Goal: Information Seeking & Learning: Learn about a topic

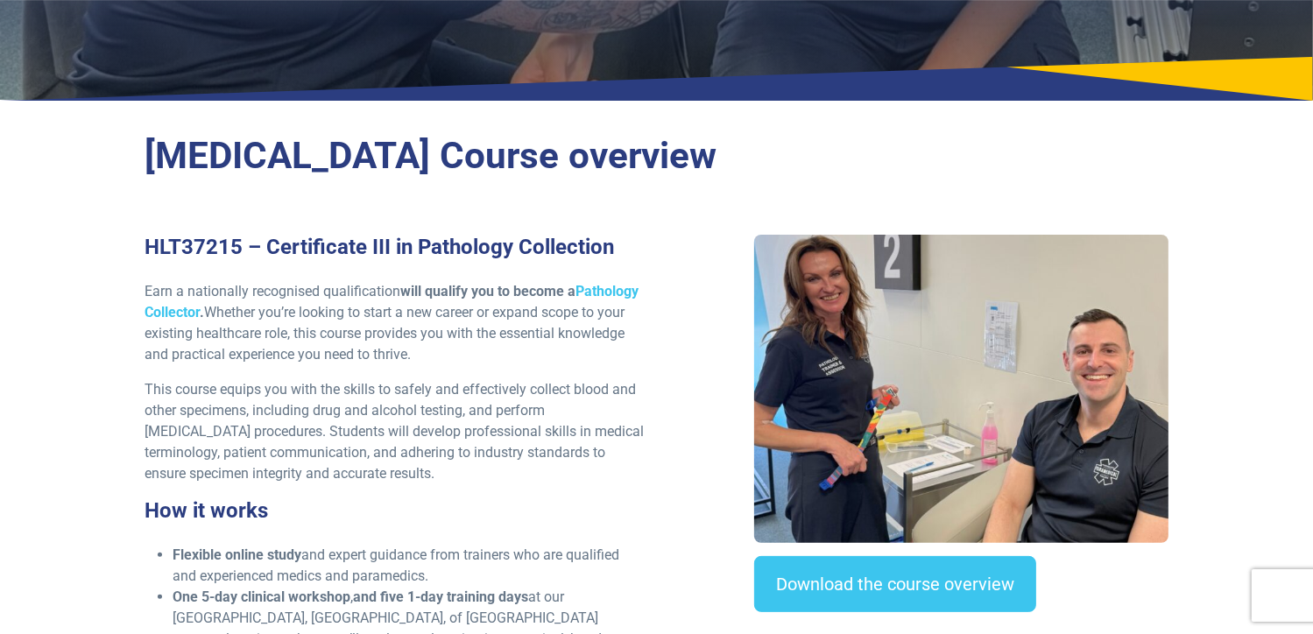
scroll to position [354, 0]
click at [644, 382] on p "This course equips you with the skills to safely and effectively collect blood …" at bounding box center [396, 431] width 502 height 105
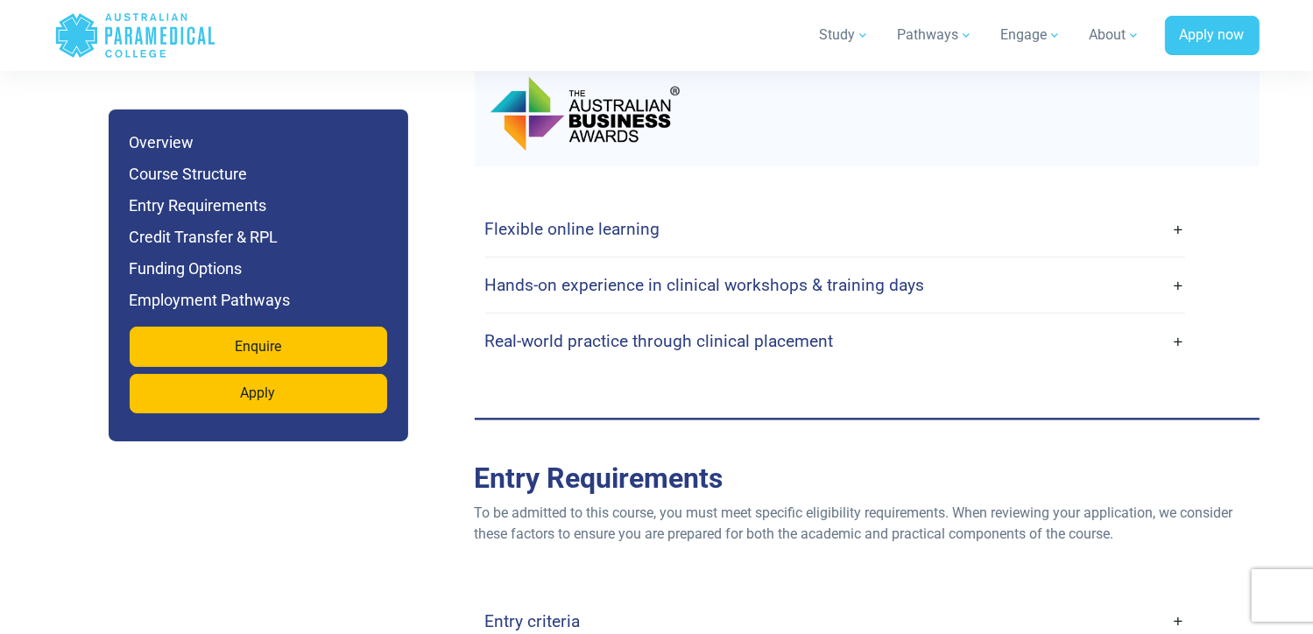
scroll to position [3930, 0]
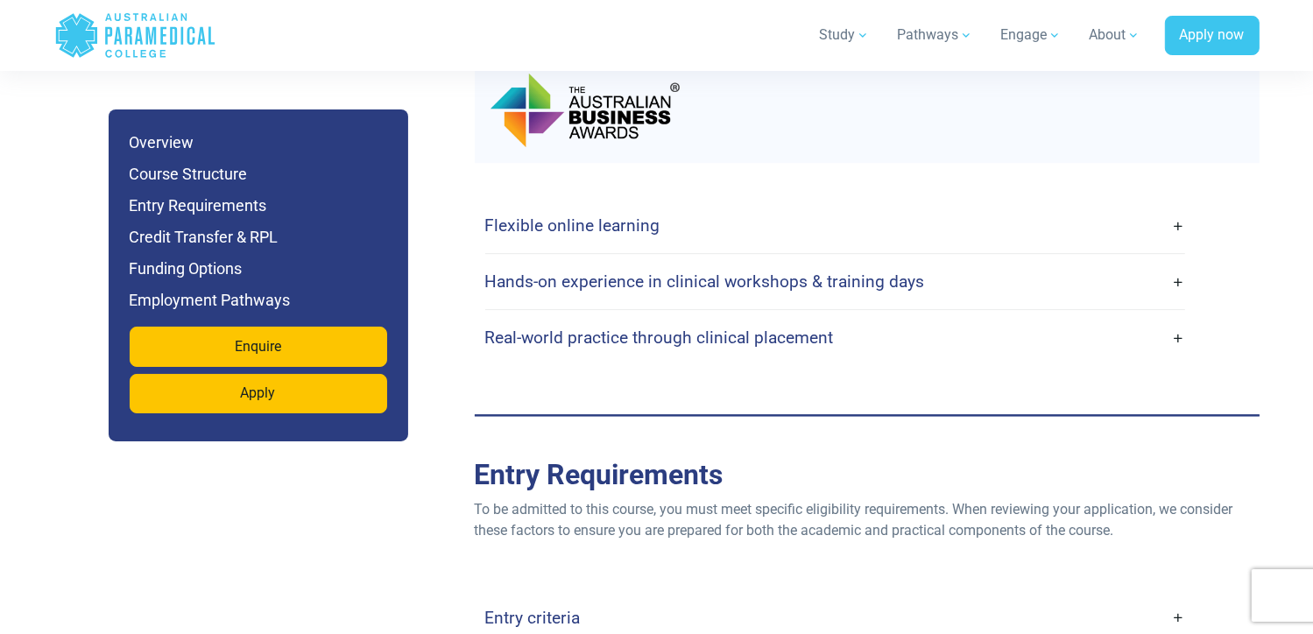
click at [1176, 205] on link "Flexible online learning" at bounding box center [835, 225] width 700 height 41
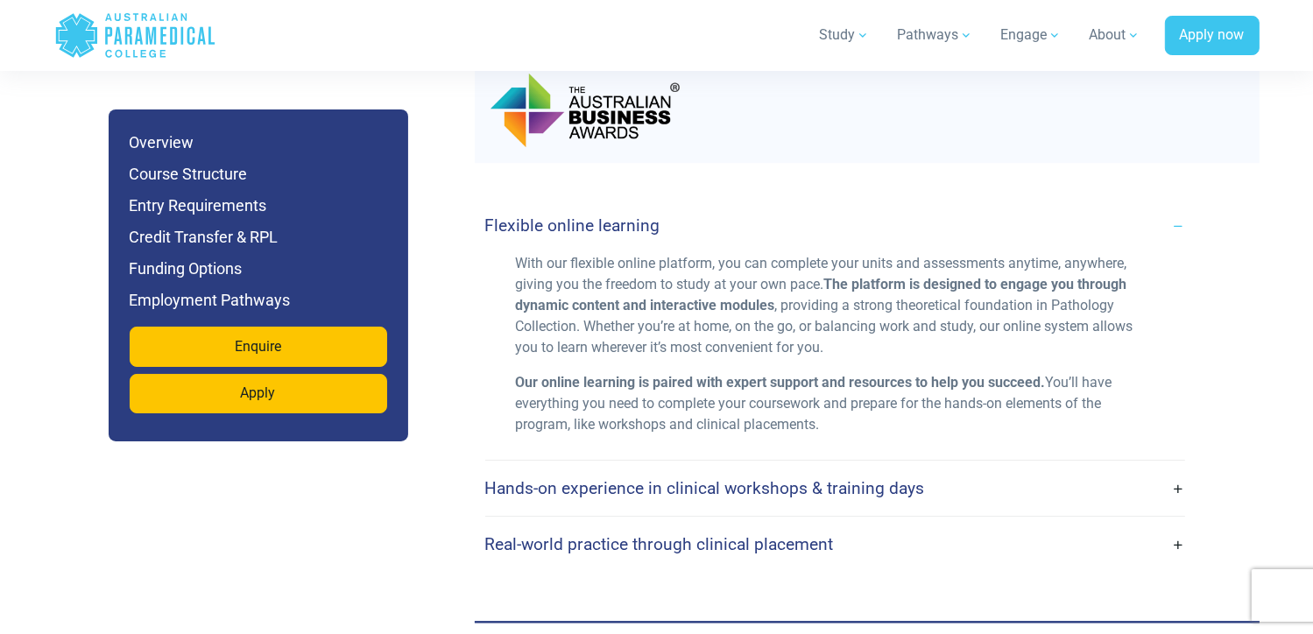
click at [1177, 468] on link "Hands-on experience in clinical workshops & training days" at bounding box center [835, 488] width 700 height 41
click at [1178, 468] on link "Hands-on experience in clinical workshops & training days" at bounding box center [835, 488] width 700 height 41
click at [1177, 468] on link "Hands-on experience in clinical workshops & training days" at bounding box center [835, 488] width 700 height 41
click at [898, 478] on h4 "Hands-on experience in clinical workshops & training days" at bounding box center [705, 488] width 440 height 20
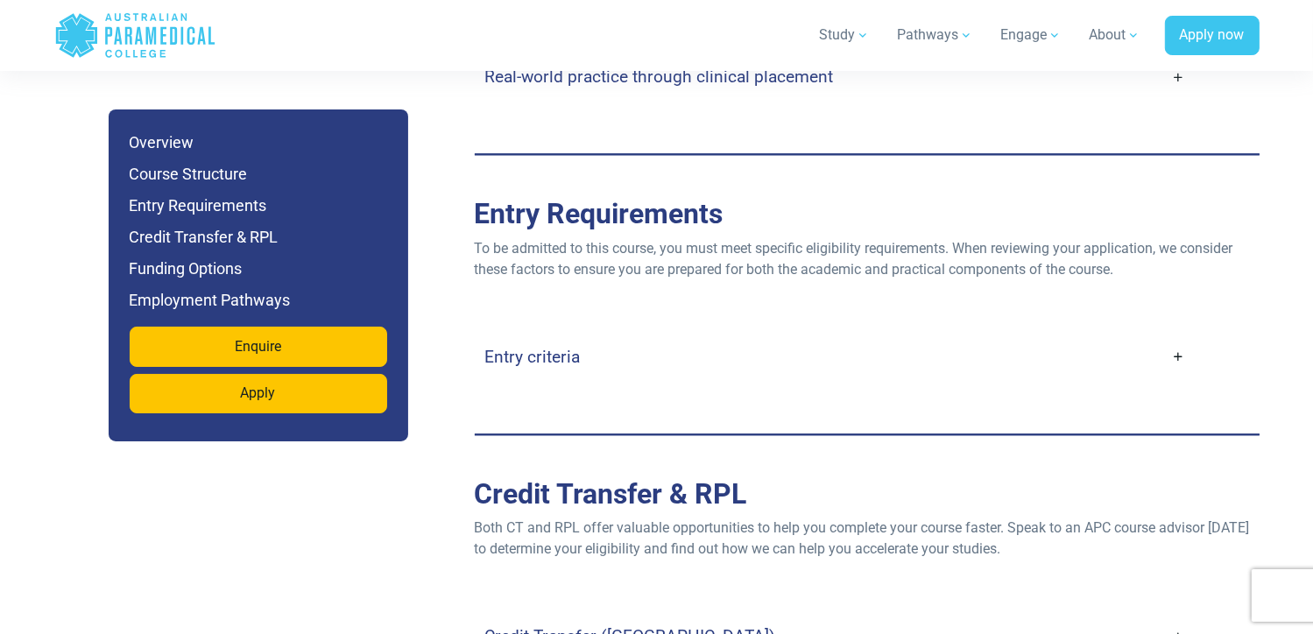
scroll to position [4398, 0]
click at [1175, 335] on link "Entry criteria" at bounding box center [835, 355] width 700 height 41
click at [1181, 335] on link "Entry criteria" at bounding box center [835, 355] width 700 height 41
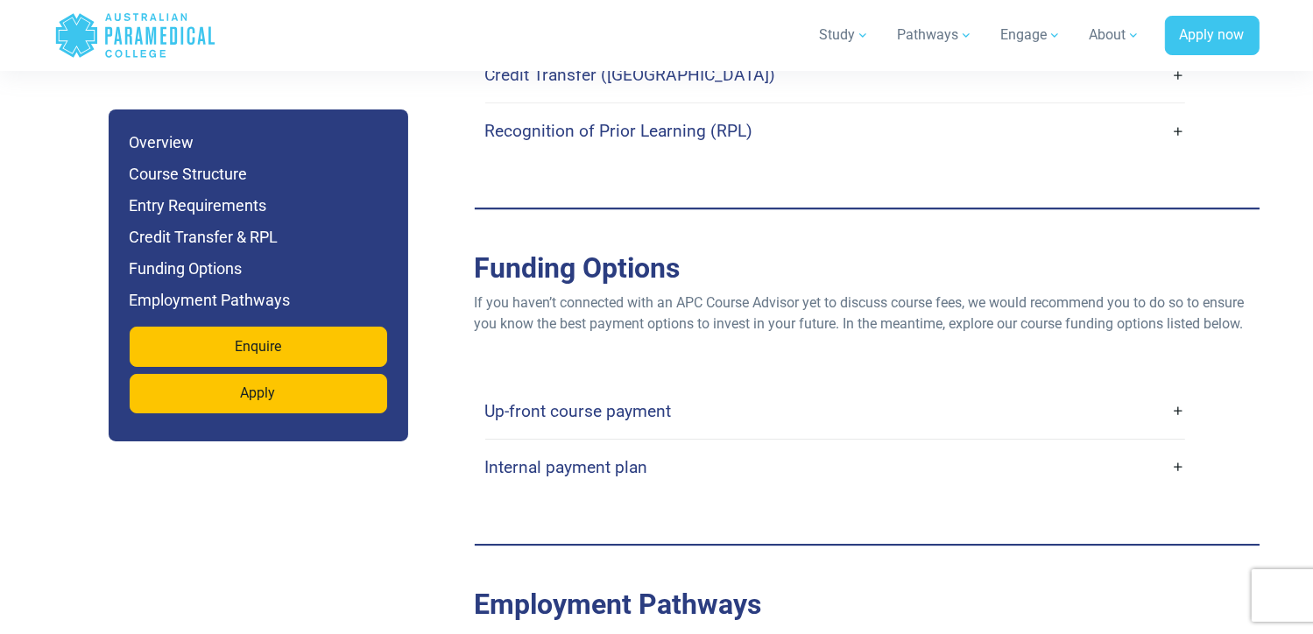
scroll to position [5482, 0]
click at [1177, 390] on link "Up-front course payment" at bounding box center [835, 410] width 700 height 41
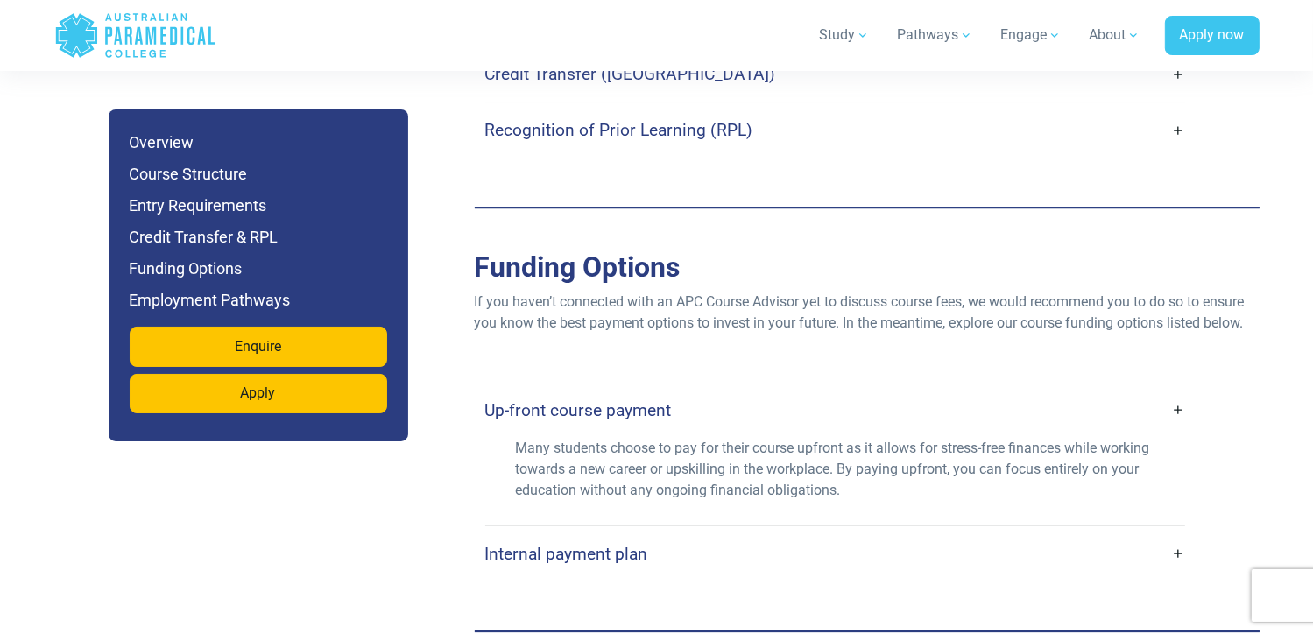
click at [1181, 533] on link "Internal payment plan" at bounding box center [835, 553] width 700 height 41
click at [1174, 533] on link "Internal payment plan" at bounding box center [835, 553] width 700 height 41
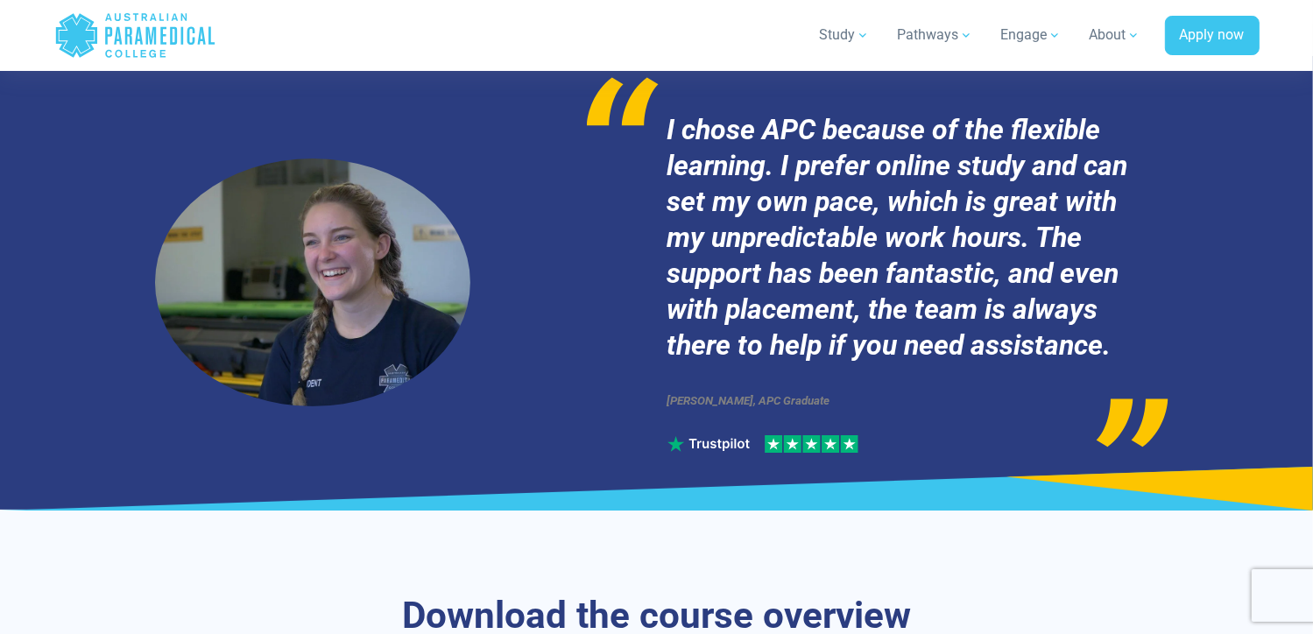
scroll to position [6799, 0]
